Goal: Communication & Community: Answer question/provide support

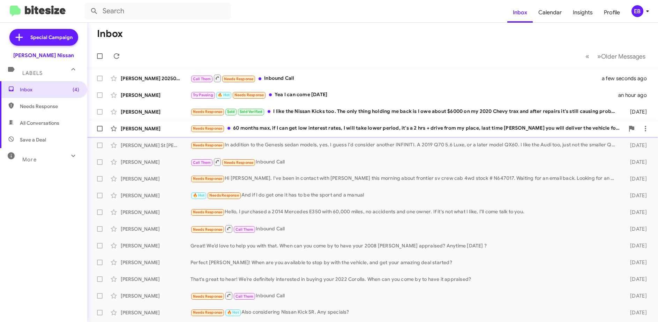
click at [295, 128] on div "Needs Response 60 months max, if I can get low interest rates, I will take lowe…" at bounding box center [407, 129] width 434 height 8
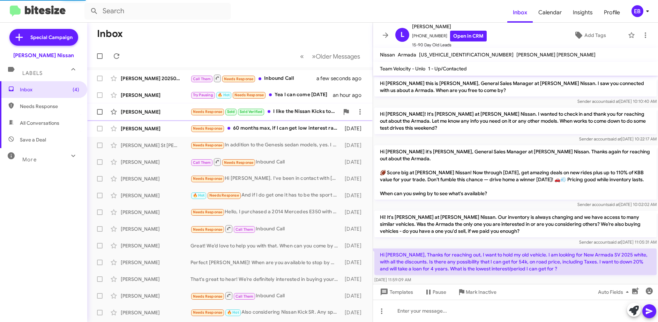
scroll to position [107, 0]
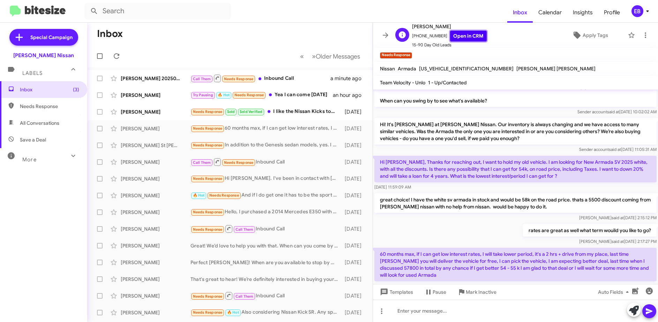
click at [468, 36] on link "Open in CRM" at bounding box center [468, 36] width 37 height 11
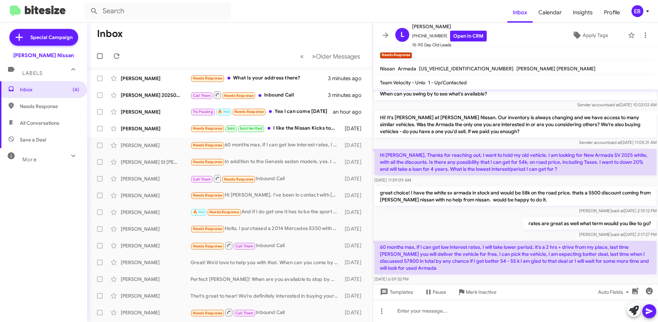
scroll to position [121, 0]
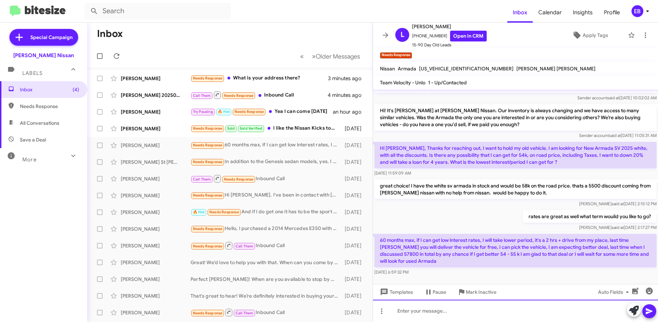
click at [468, 312] on div at bounding box center [515, 311] width 285 height 22
click at [443, 309] on div "Good Morning.." at bounding box center [515, 311] width 285 height 22
click at [455, 311] on div "Good Morning.." at bounding box center [515, 311] width 285 height 22
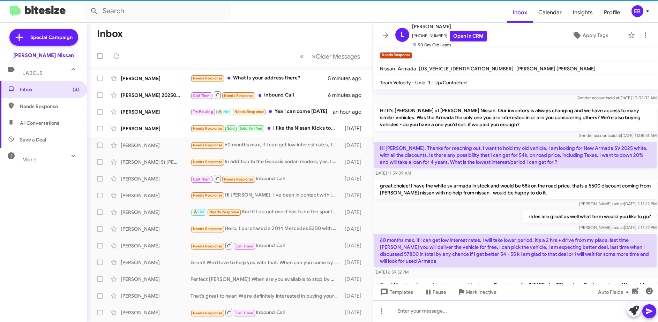
scroll to position [0, 0]
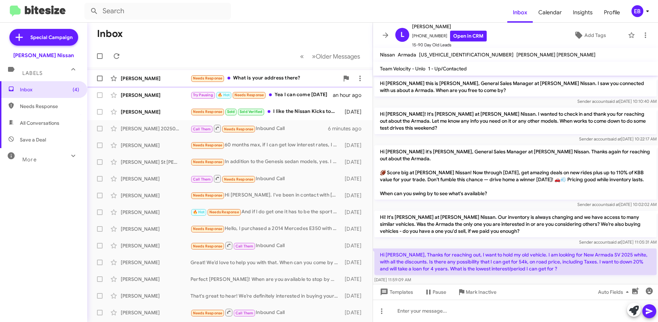
click at [150, 75] on div "[PERSON_NAME]" at bounding box center [156, 78] width 70 height 7
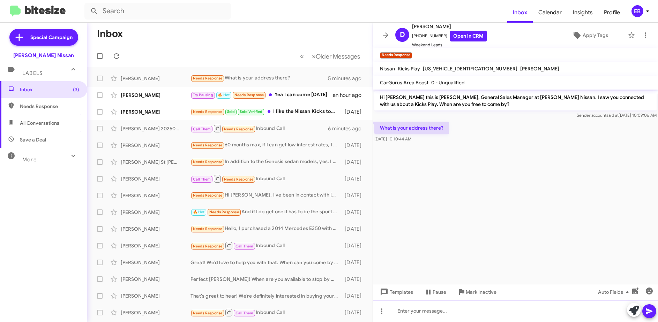
click at [421, 308] on div at bounding box center [515, 311] width 285 height 22
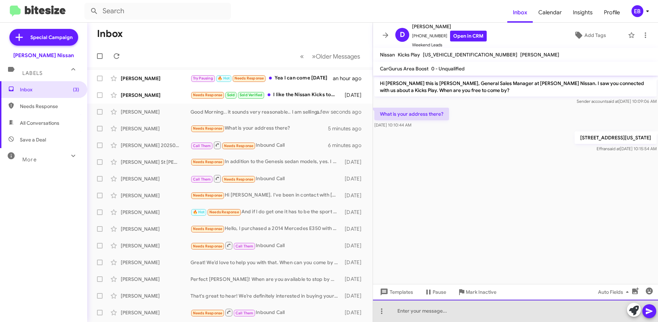
click at [413, 311] on div at bounding box center [515, 311] width 285 height 22
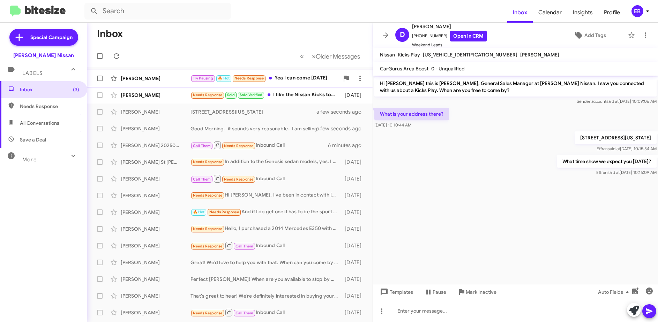
click at [166, 80] on div "[PERSON_NAME]" at bounding box center [156, 78] width 70 height 7
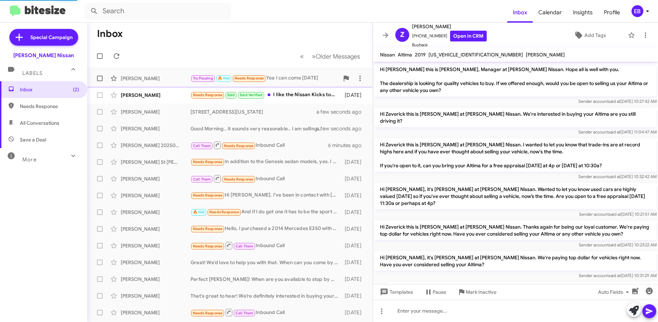
scroll to position [454, 0]
